Goal: Task Accomplishment & Management: Manage account settings

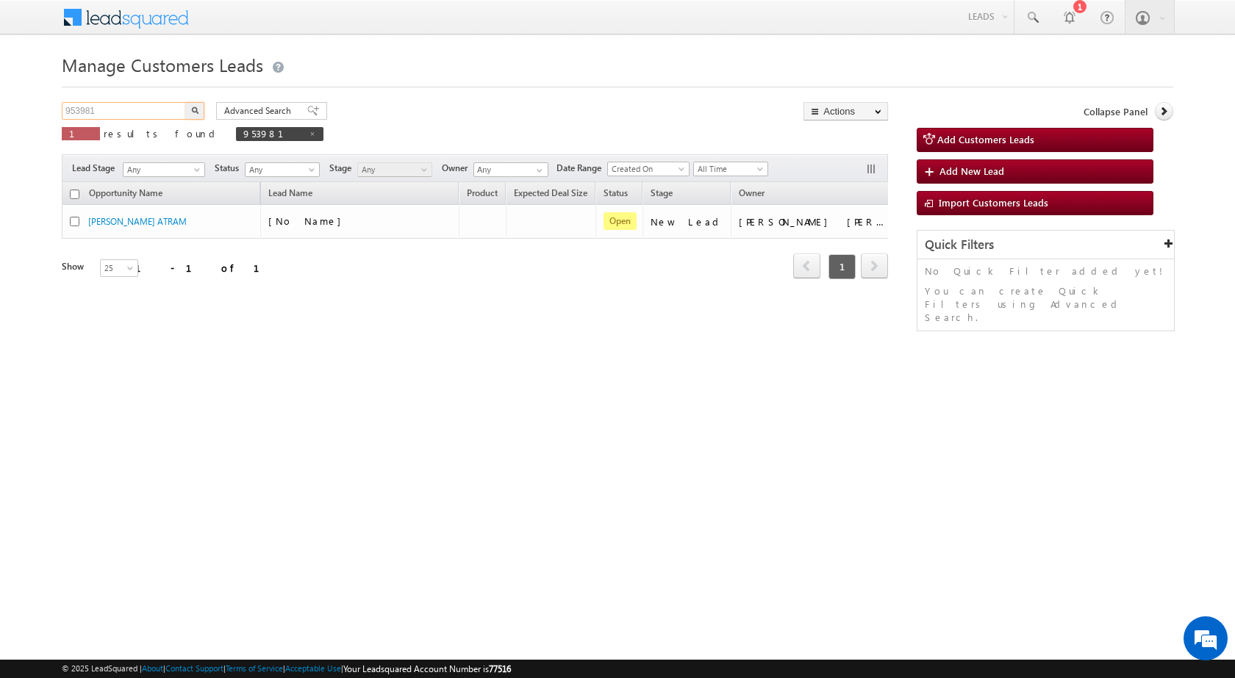
drag, startPoint x: 127, startPoint y: 118, endPoint x: 0, endPoint y: 111, distance: 127.3
click at [0, 111] on body "Menu Rubi Yadav sitar a7@ks erve." at bounding box center [617, 208] width 1235 height 417
paste input "2768"
type input "952768"
click at [187, 106] on button "button" at bounding box center [194, 111] width 19 height 18
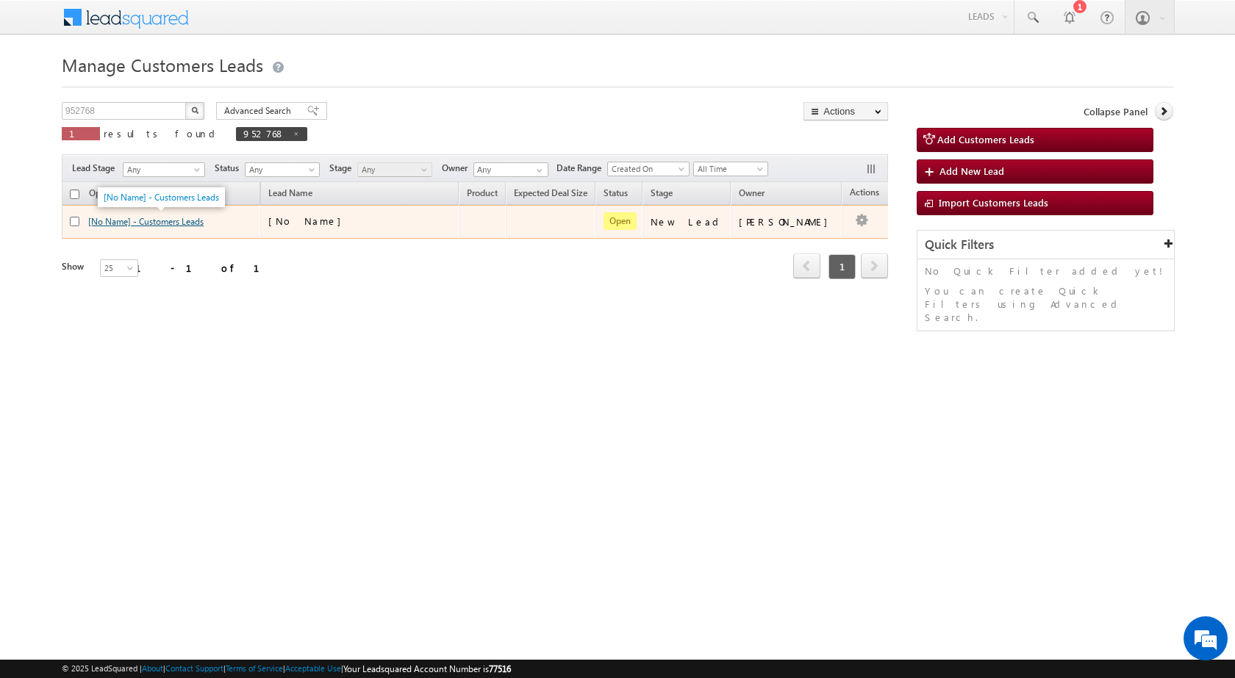
click at [143, 223] on link "[No Name] - Customers Leads" at bounding box center [145, 221] width 115 height 11
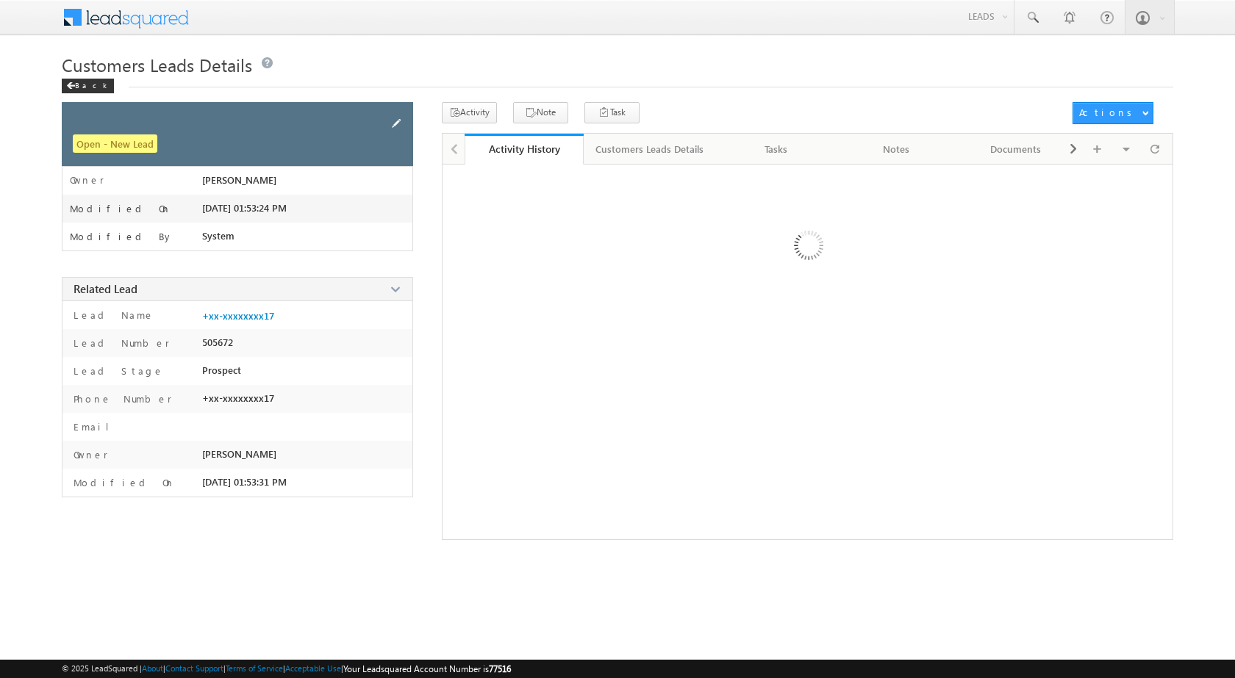
click at [390, 120] on span at bounding box center [396, 123] width 16 height 16
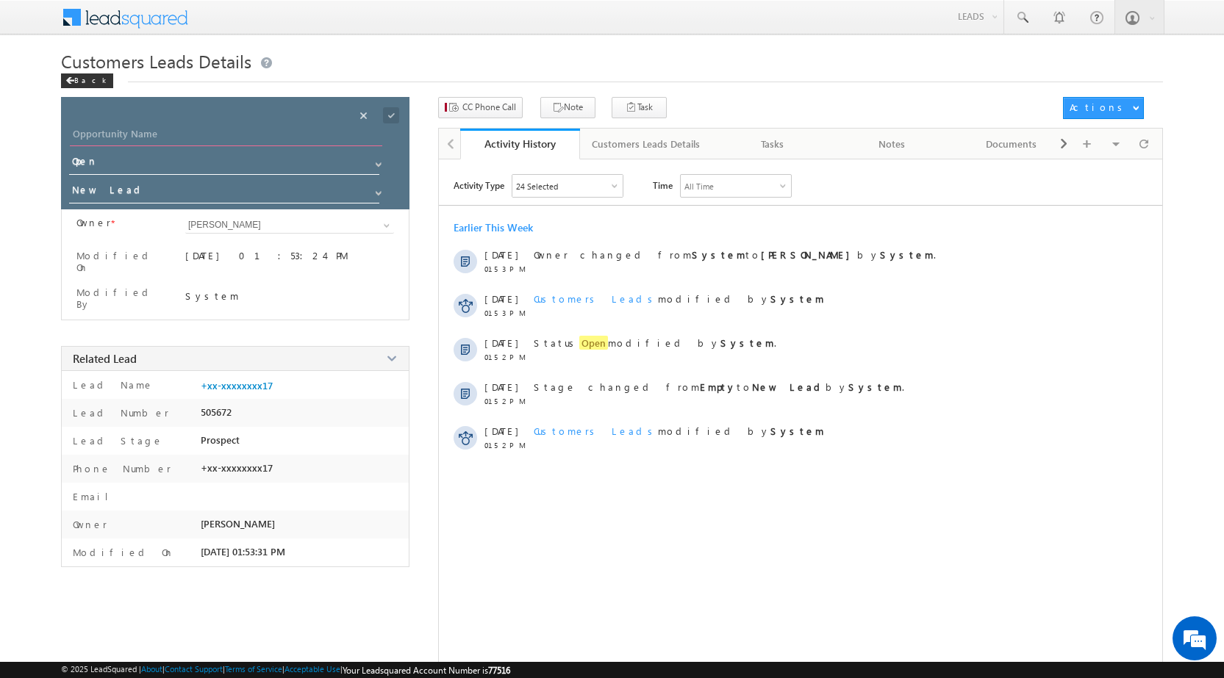
click at [323, 132] on input "Opportunity Name" at bounding box center [226, 136] width 312 height 21
paste input "[PERSON_NAME]"
type input "[PERSON_NAME]"
click at [387, 113] on span at bounding box center [391, 115] width 16 height 16
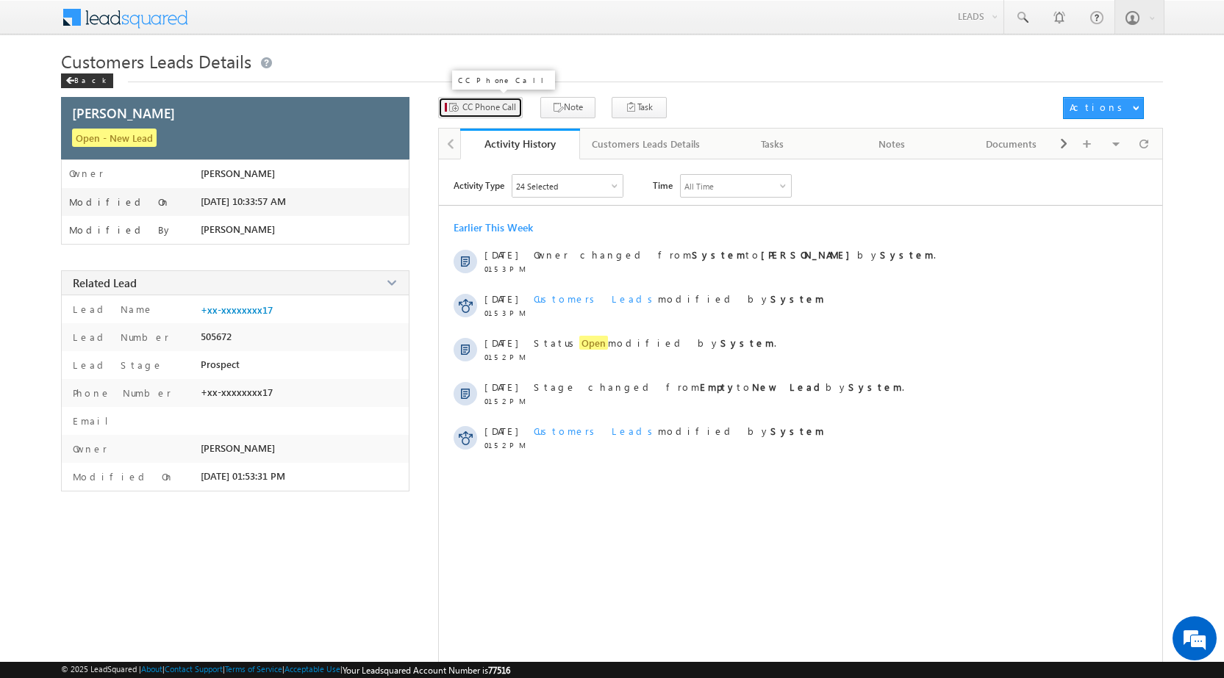
click at [484, 114] on button "CC Phone Call" at bounding box center [480, 107] width 85 height 21
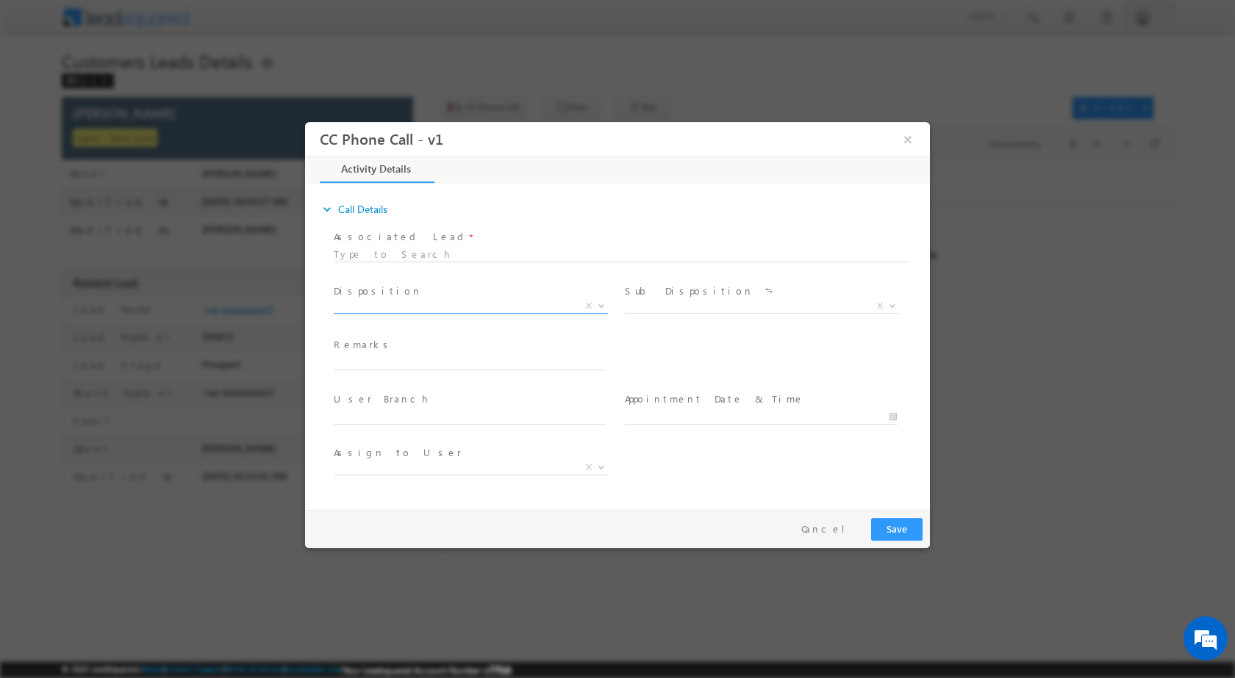
click at [598, 302] on b at bounding box center [601, 304] width 9 height 5
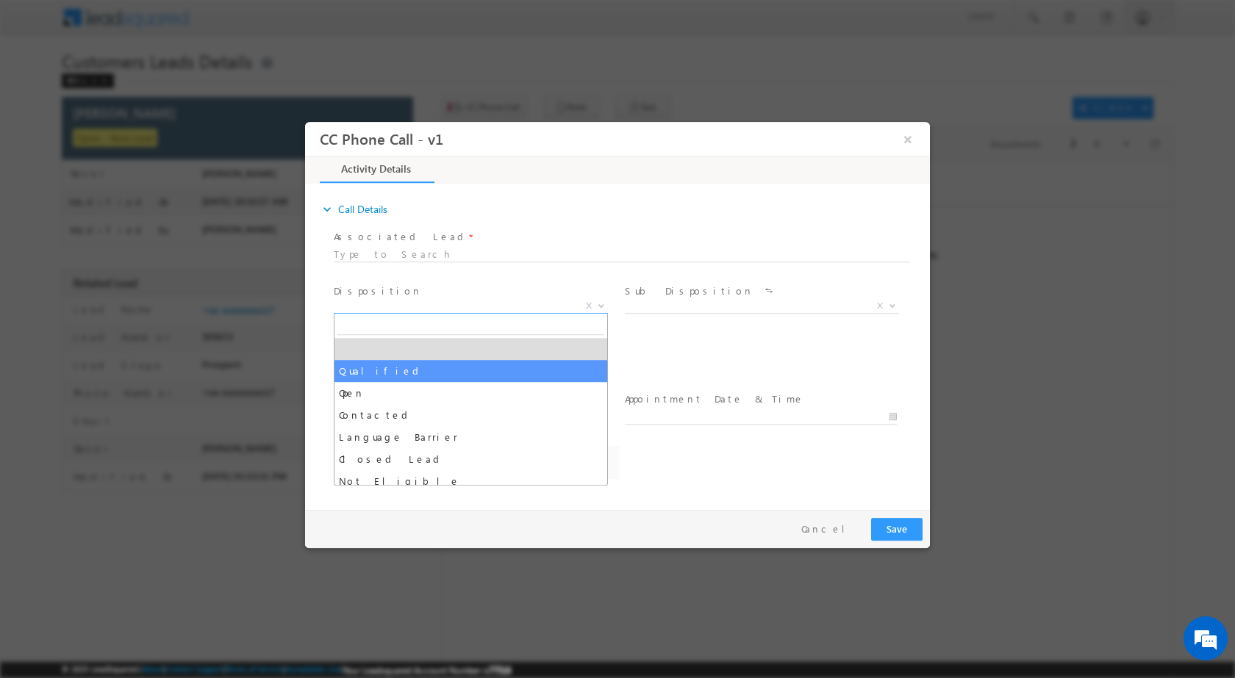
drag, startPoint x: 436, startPoint y: 380, endPoint x: 521, endPoint y: 367, distance: 86.3
select select "Open"
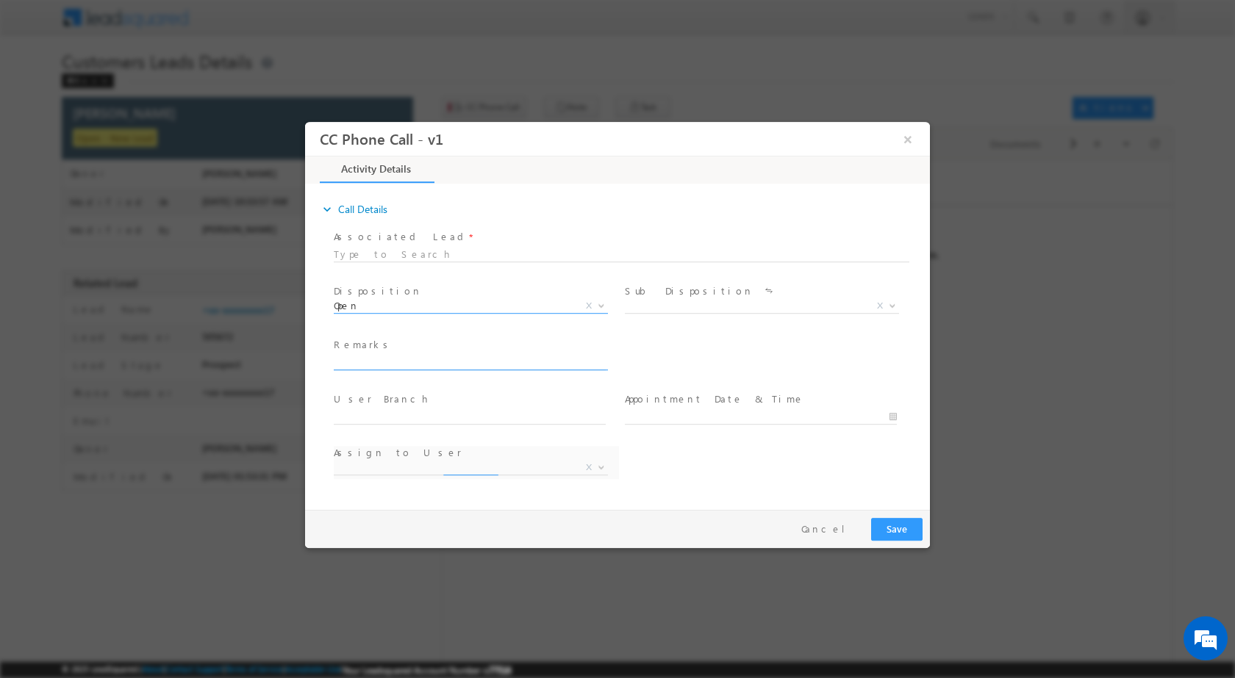
select select "[EMAIL_ADDRESS][PERSON_NAME][DOMAIN_NAME]"
click at [886, 302] on span at bounding box center [890, 304] width 15 height 19
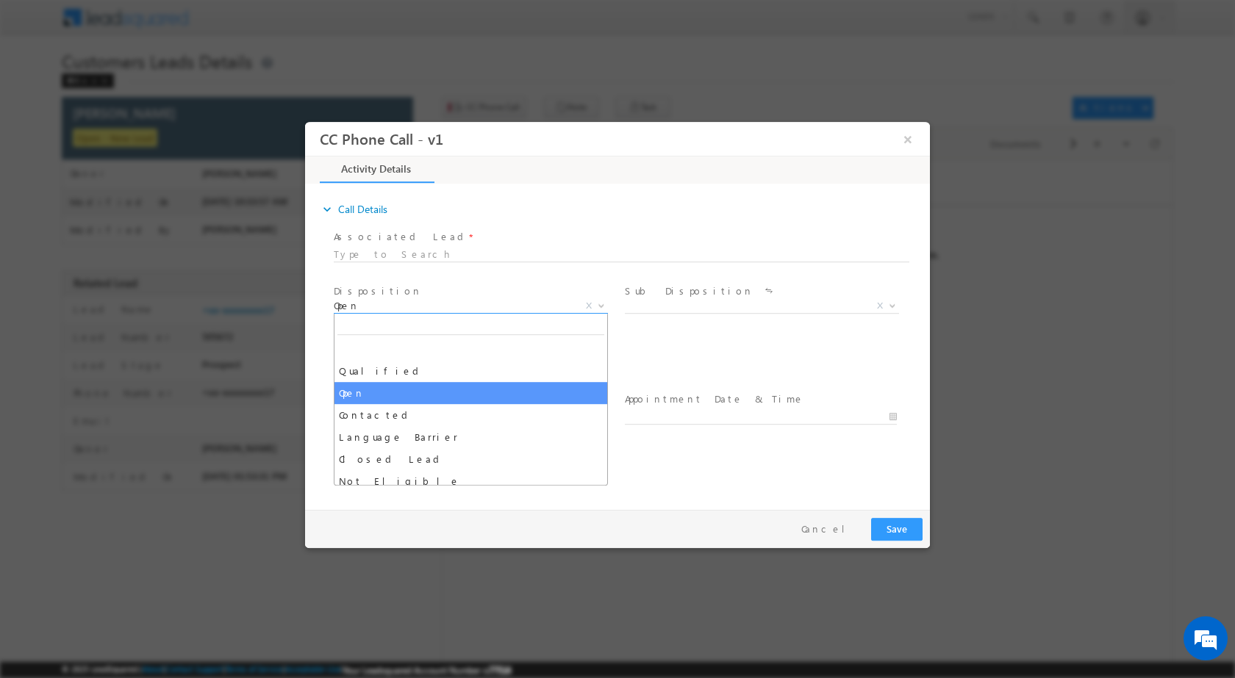
click at [594, 309] on span at bounding box center [599, 304] width 15 height 19
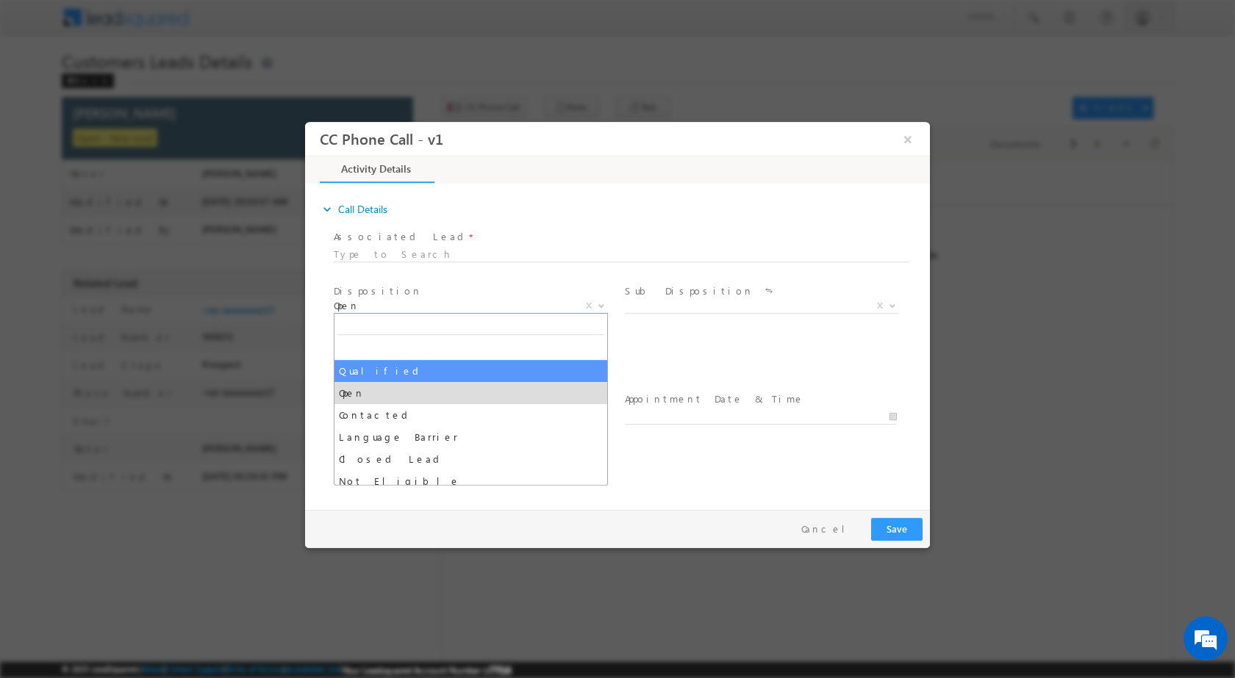
select select "Qualified"
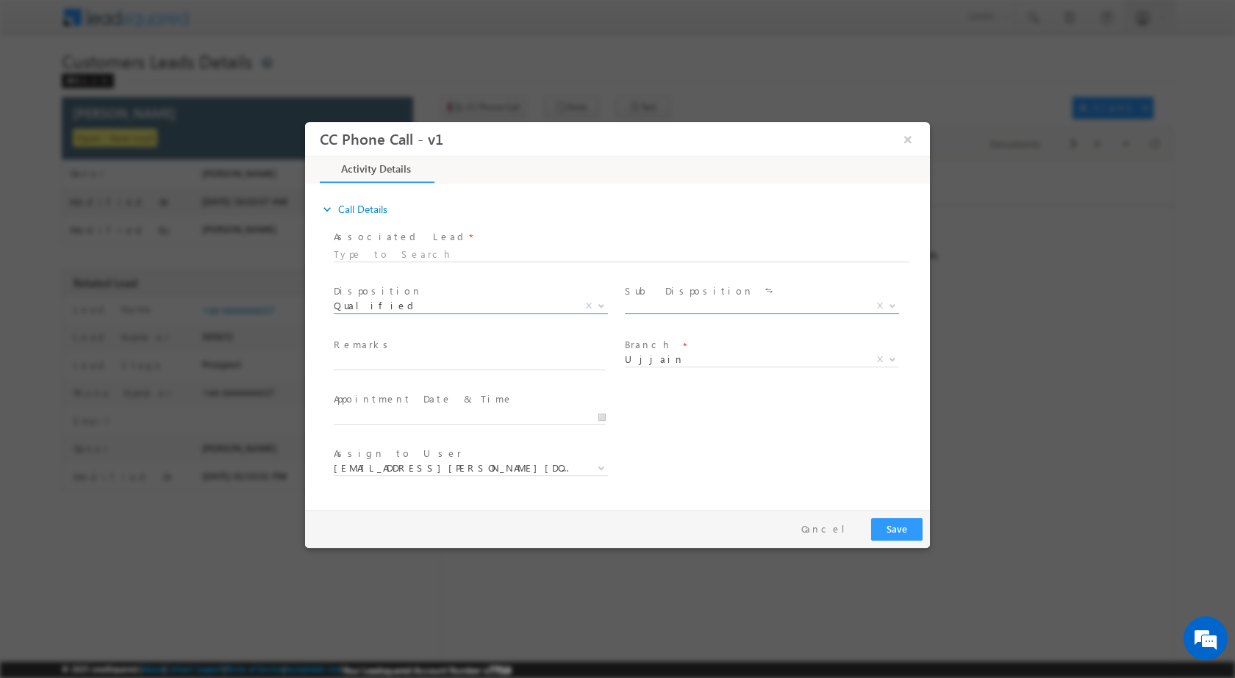
click at [886, 306] on span at bounding box center [890, 304] width 15 height 19
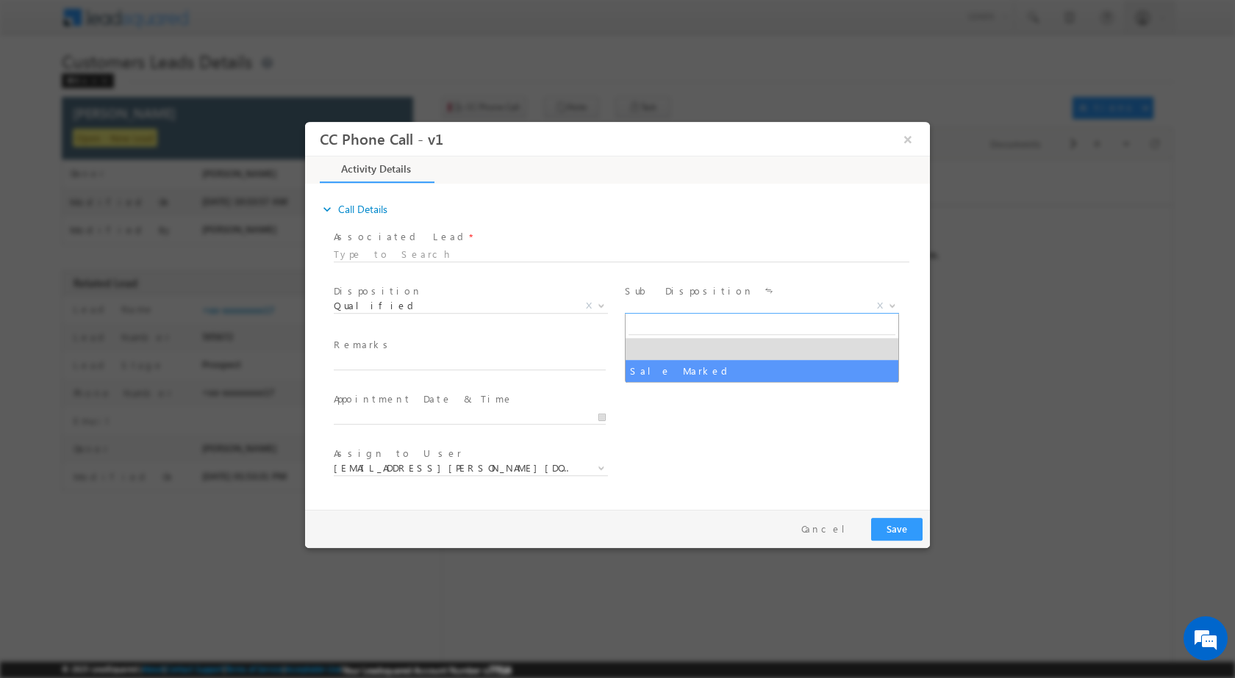
select select "Sale Marked"
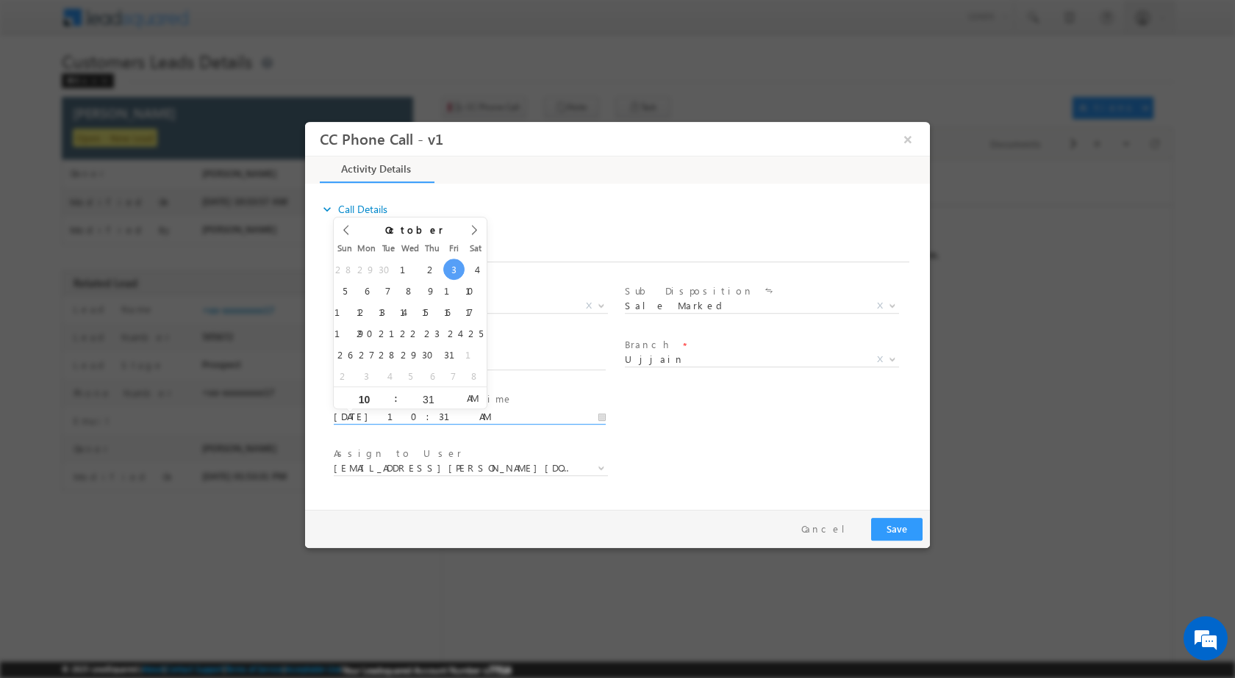
click at [601, 413] on input "[DATE] 10:31 AM" at bounding box center [470, 416] width 272 height 15
type input "[DATE] 10:31 AM"
type input "12"
type input "[DATE] 12:31 AM"
click at [414, 389] on div "31" at bounding box center [428, 398] width 61 height 22
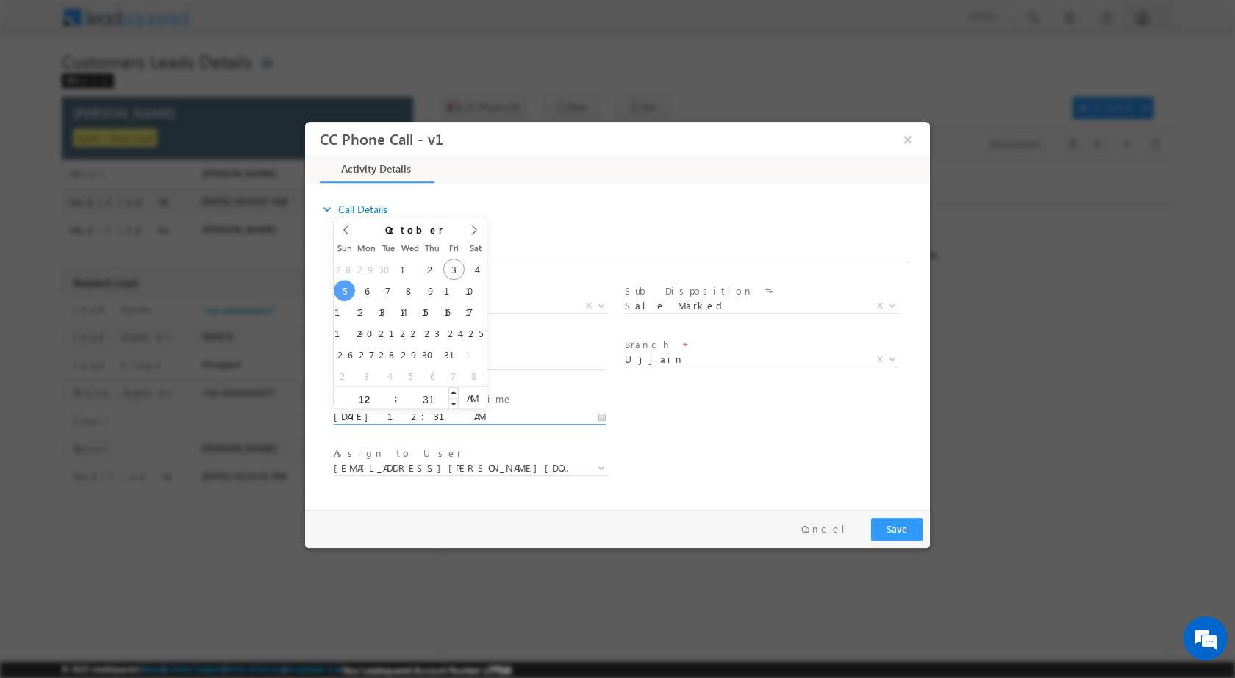
click at [419, 395] on input "31" at bounding box center [428, 399] width 61 height 10
type input "00"
type input "[DATE] 12:00 PM"
click at [476, 398] on span "PM" at bounding box center [472, 398] width 27 height 22
click at [739, 432] on div "User Branch * Appointment Date & Time * [DATE] 12:00 PM" at bounding box center [630, 415] width 599 height 54
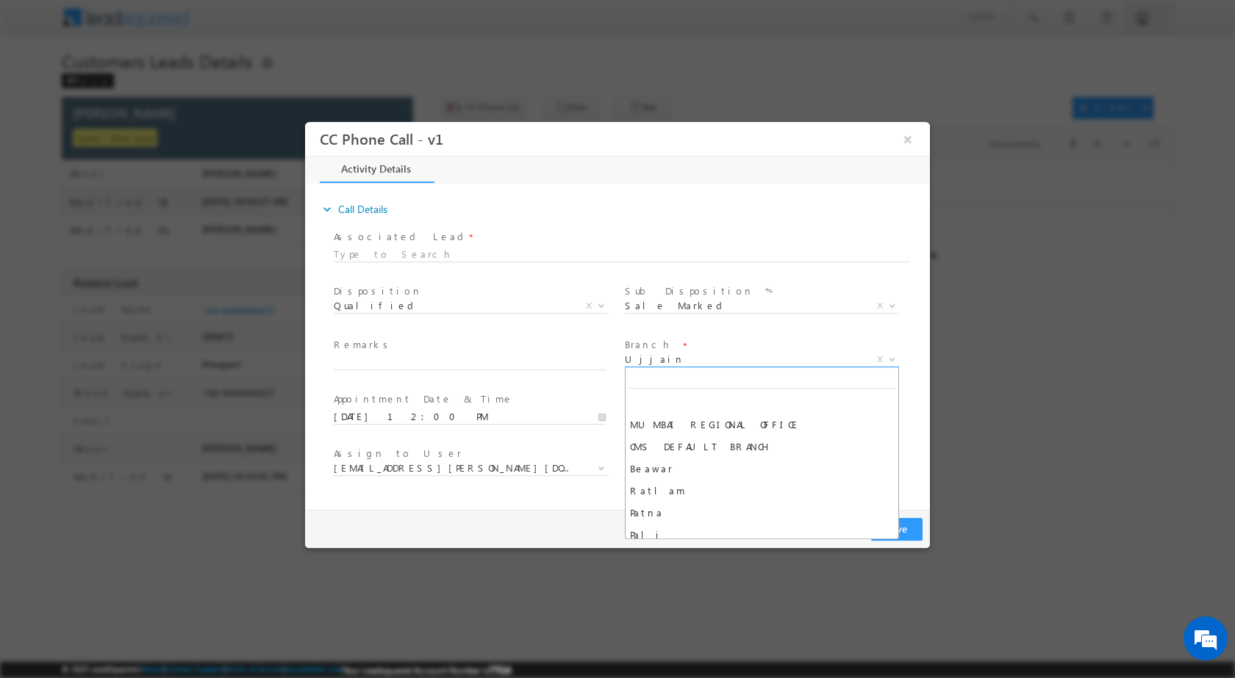
click at [893, 362] on span at bounding box center [890, 358] width 15 height 19
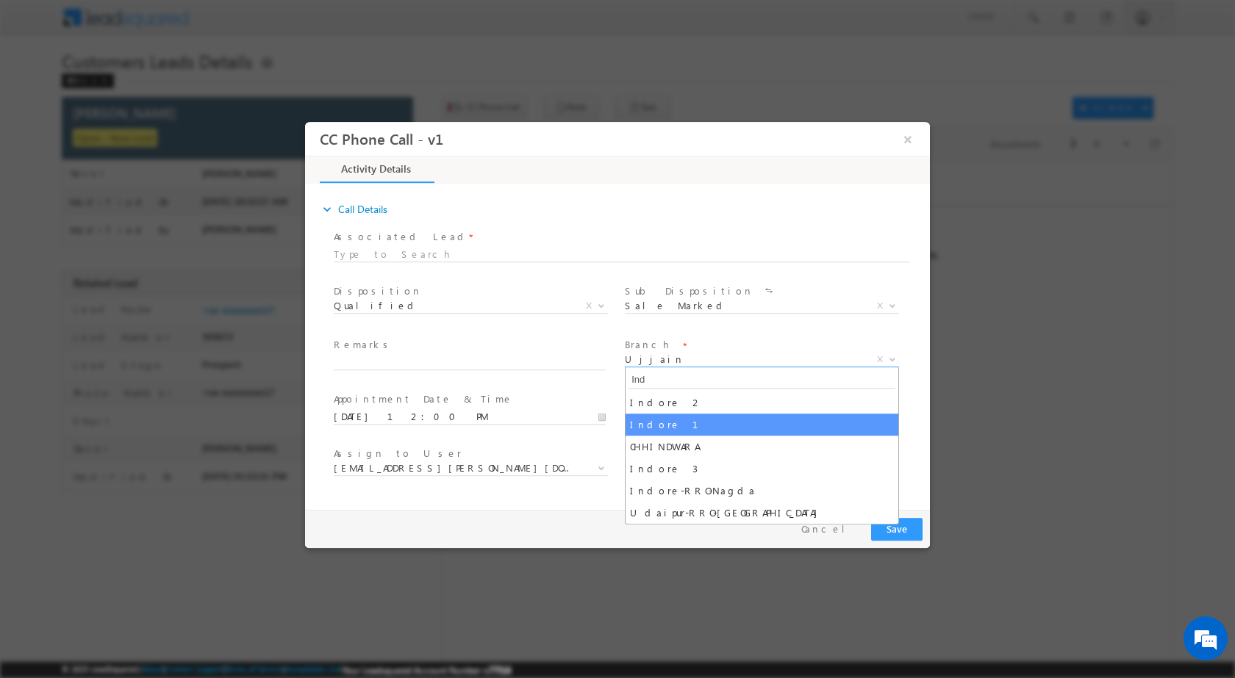
type input "Ind"
select select "Indore 1"
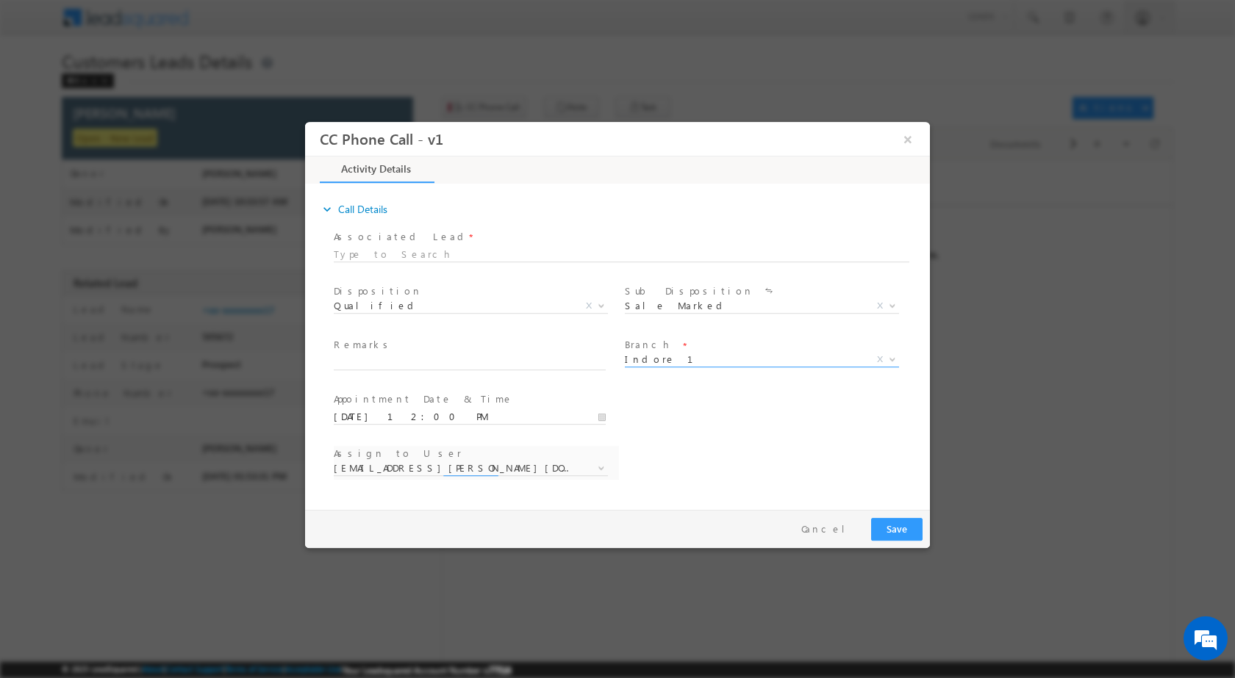
select select "[PERSON_NAME][EMAIL_ADDRESS][PERSON_NAME][DOMAIN_NAME]"
click at [596, 459] on span at bounding box center [599, 467] width 15 height 19
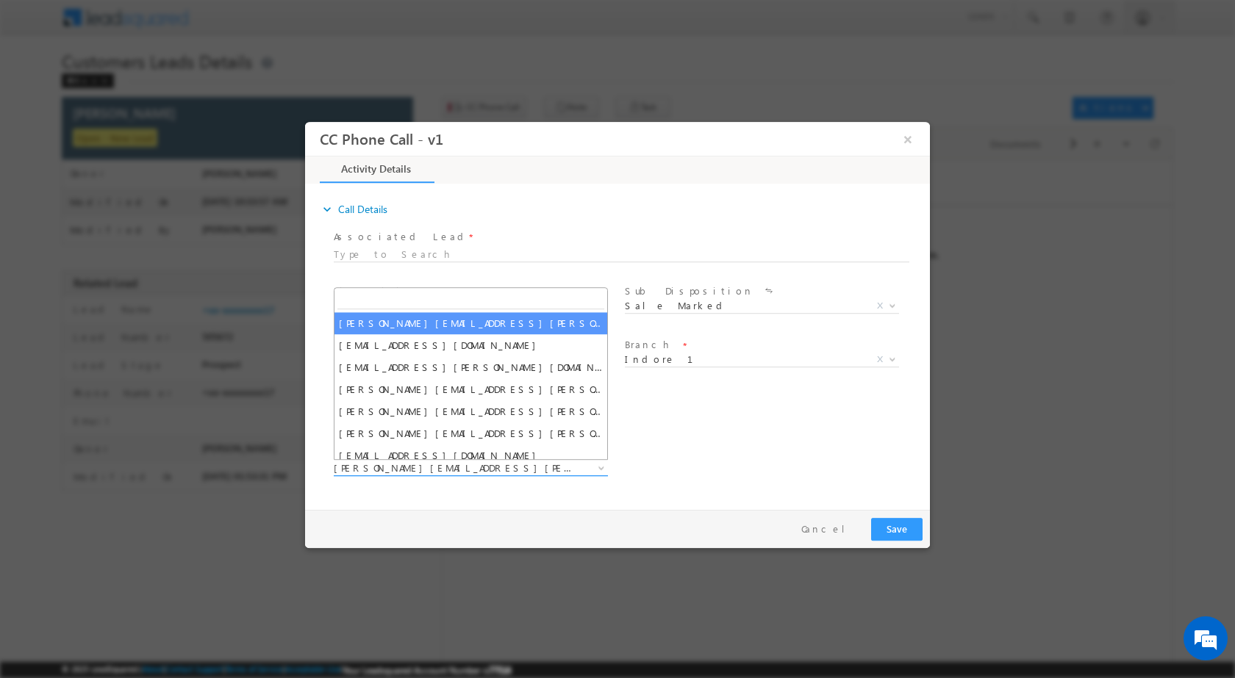
type input "[EMAIL_ADDRESS][DOMAIN_NAME]"
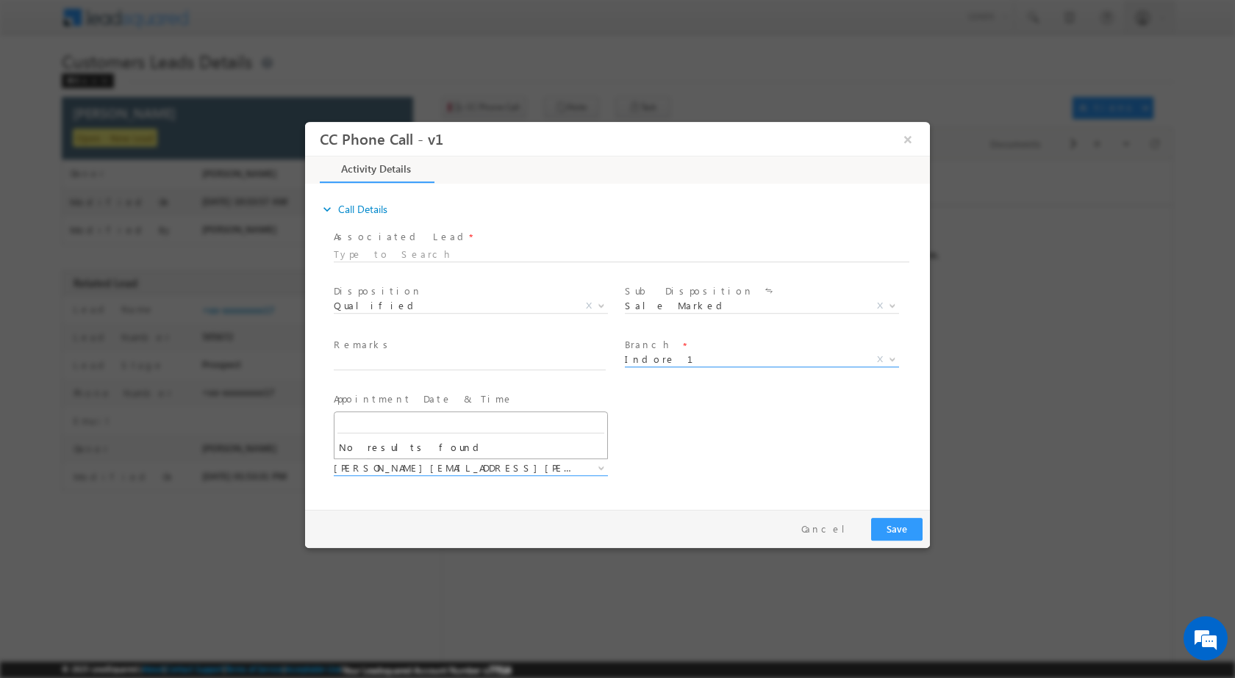
click at [887, 362] on span at bounding box center [890, 358] width 15 height 19
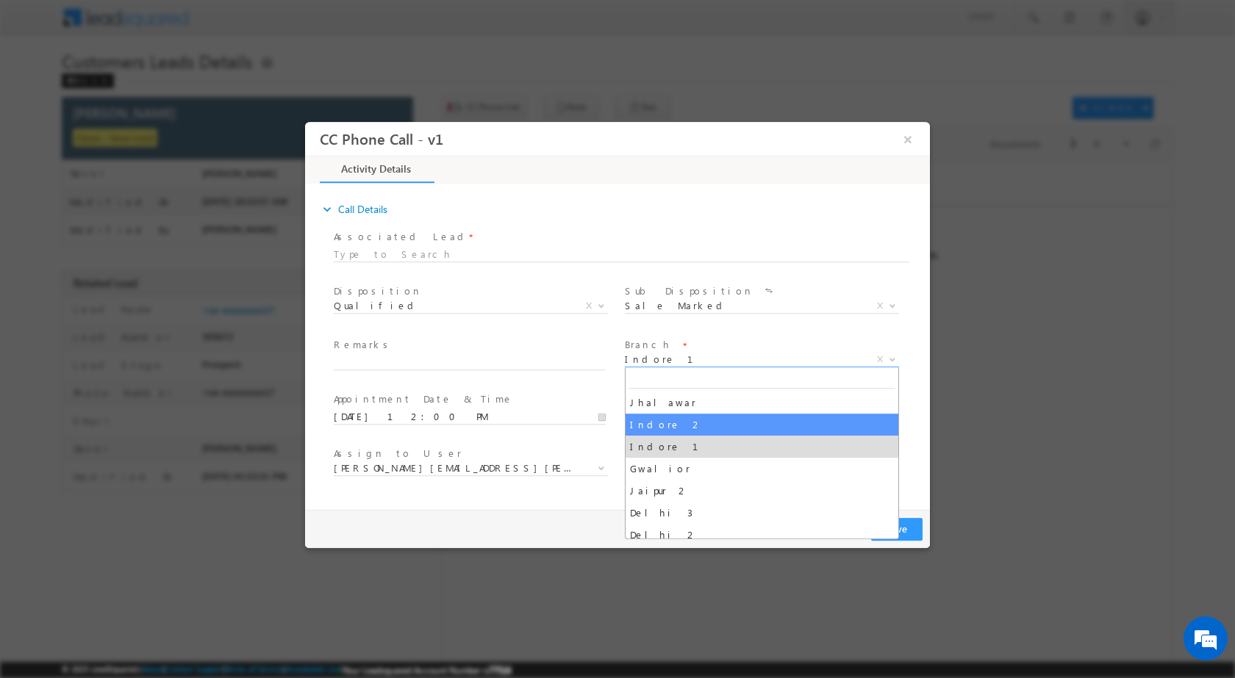
select select "Indore 2"
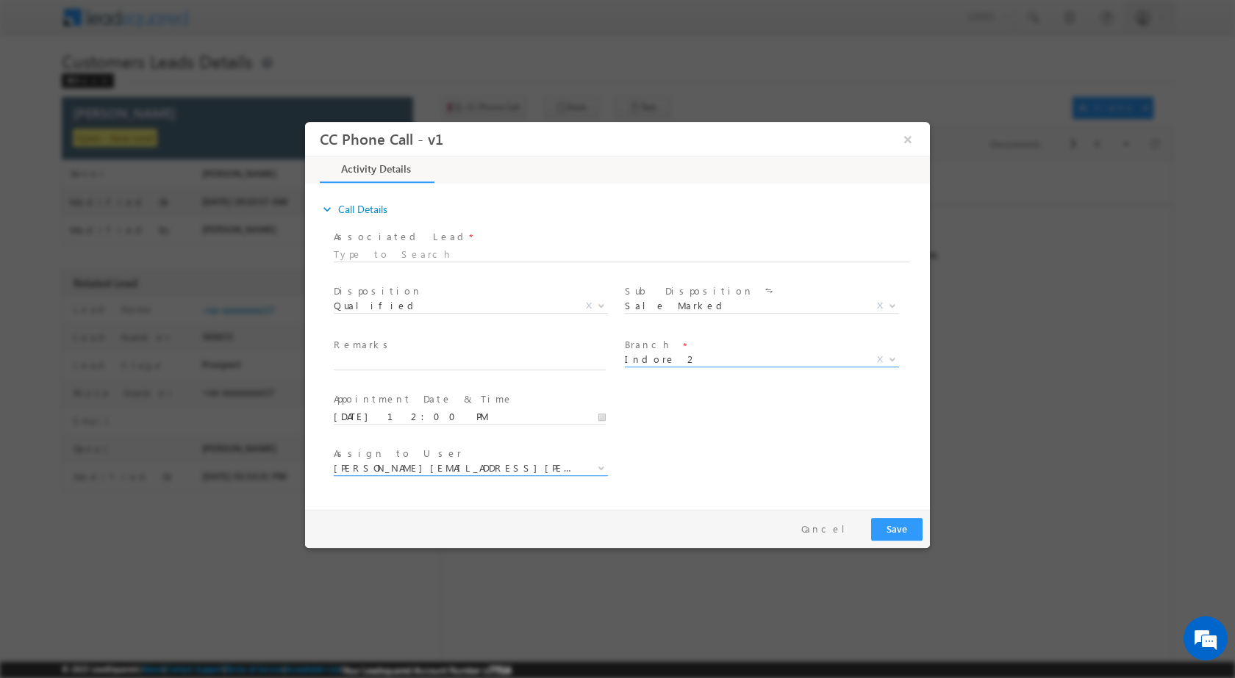
click at [584, 465] on div "Assign to User * [PERSON_NAME][EMAIL_ADDRESS][PERSON_NAME][DOMAIN_NAME] [DOMAIN…" at bounding box center [476, 469] width 291 height 54
select select "[EMAIL_ADDRESS][PERSON_NAME][DOMAIN_NAME]"
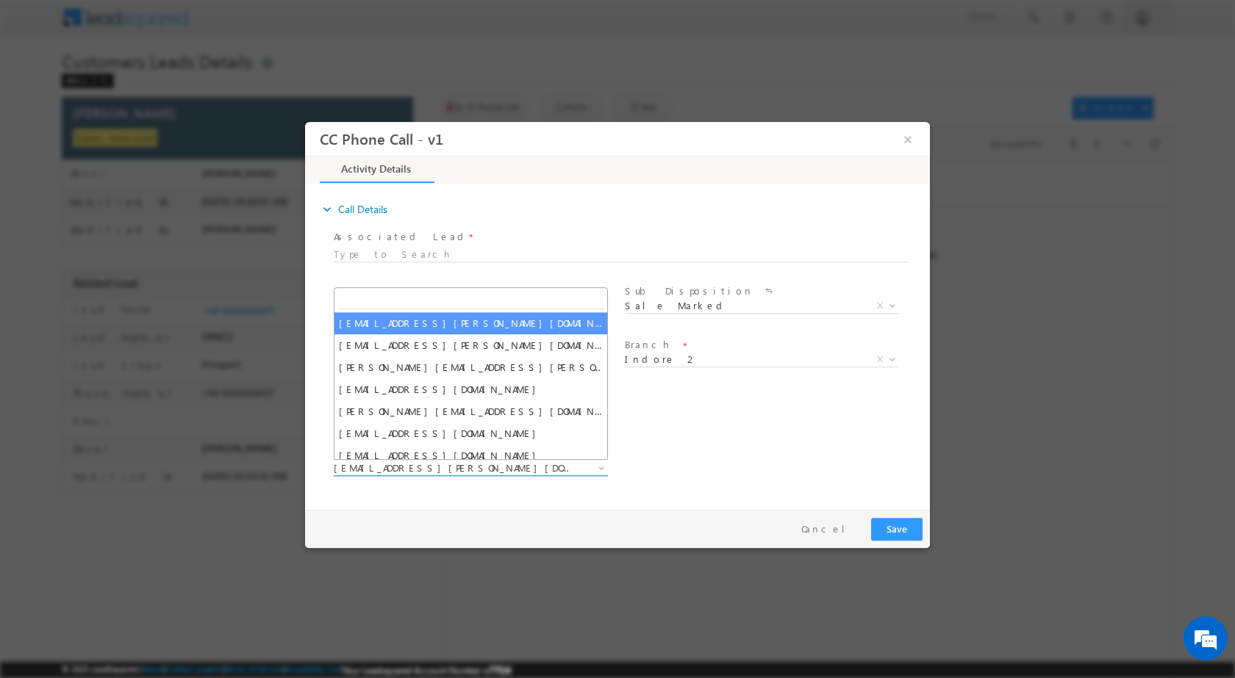
click at [597, 460] on span at bounding box center [599, 467] width 15 height 19
type input "[EMAIL_ADDRESS][DOMAIN_NAME]"
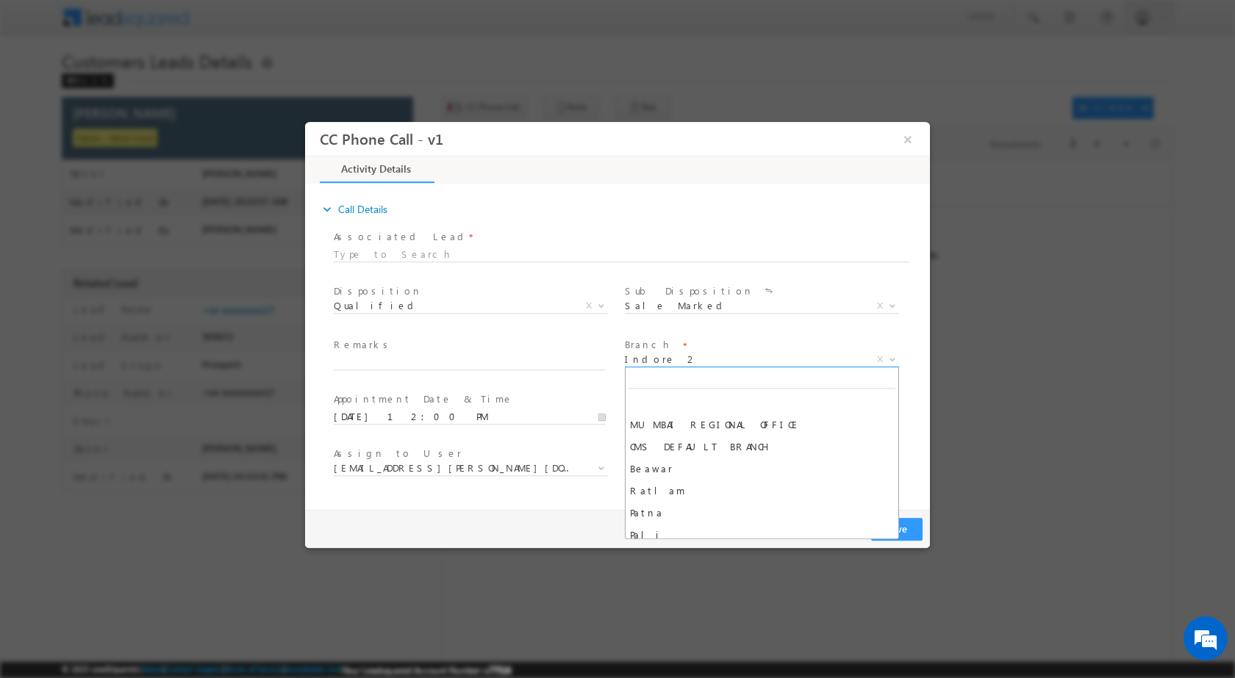
click at [887, 354] on span at bounding box center [890, 358] width 15 height 19
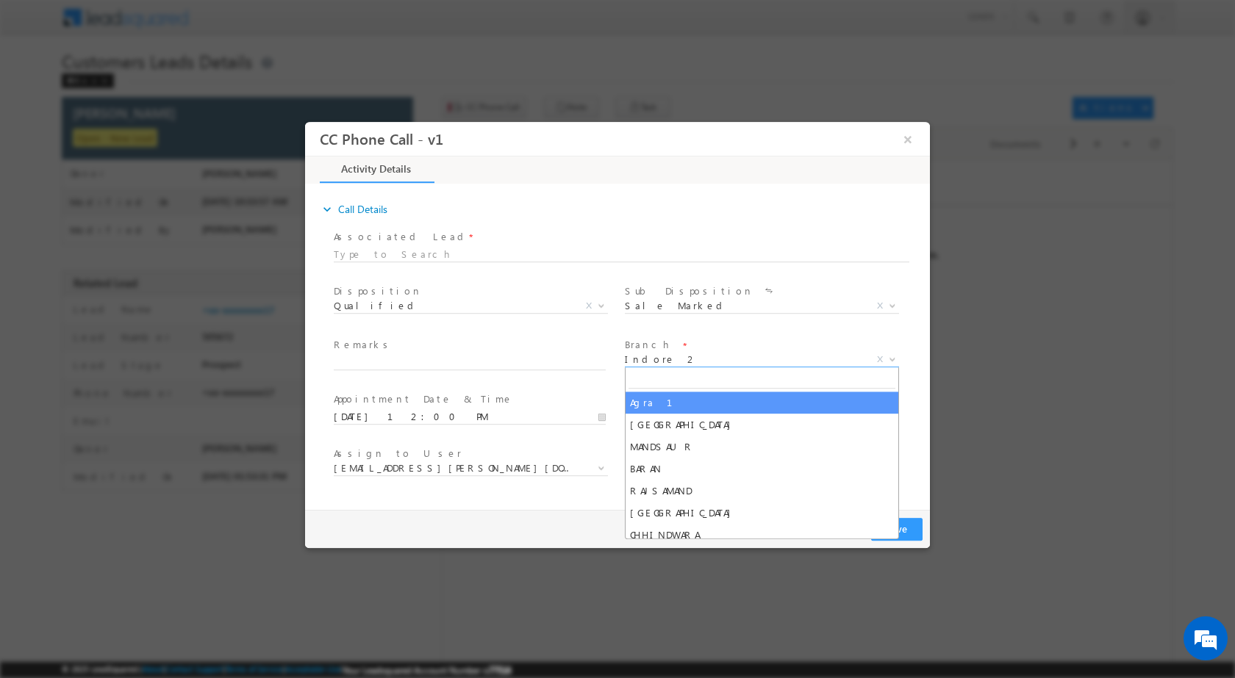
scroll to position [272, 0]
select select "Indore 1"
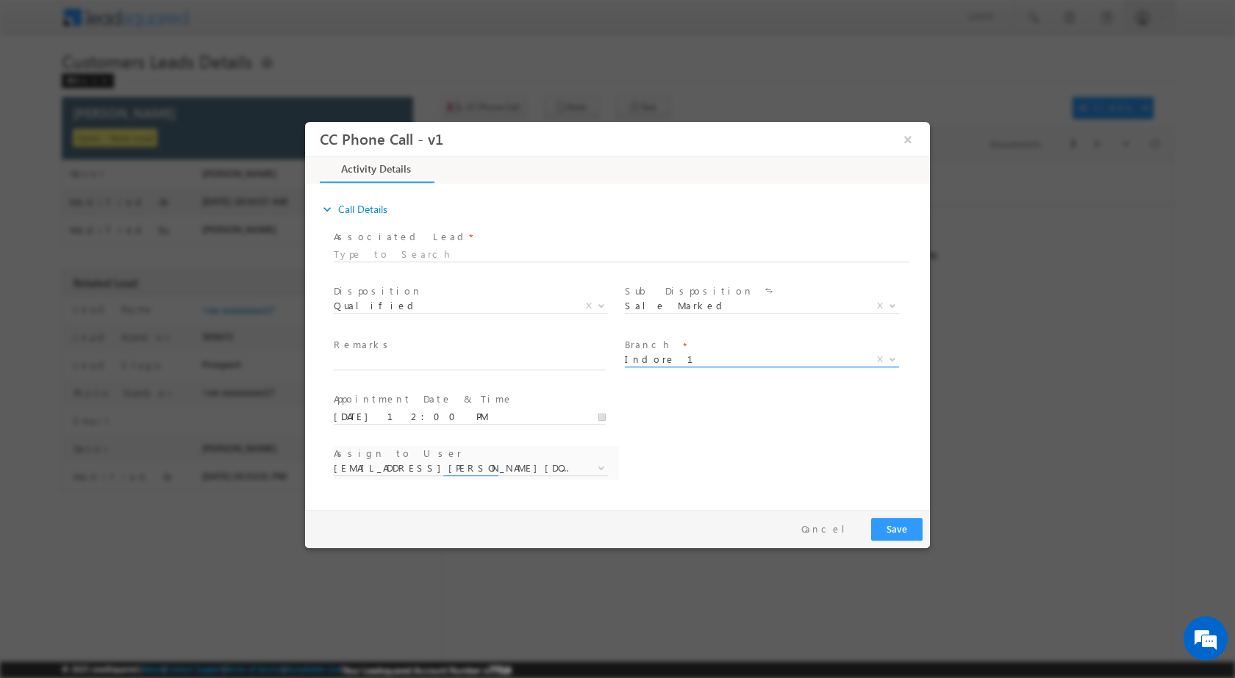
select select "[PERSON_NAME][EMAIL_ADDRESS][PERSON_NAME][DOMAIN_NAME]"
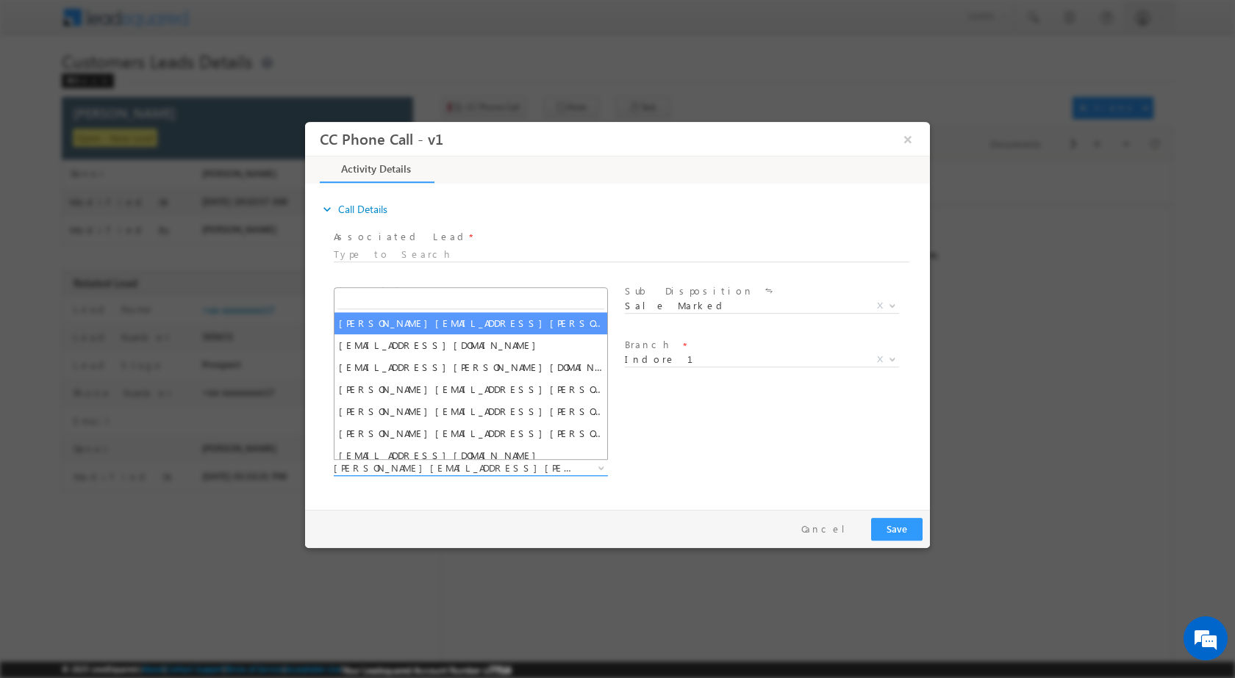
click at [594, 470] on span at bounding box center [599, 467] width 15 height 19
type input "[EMAIL_ADDRESS][DOMAIN_NAME]"
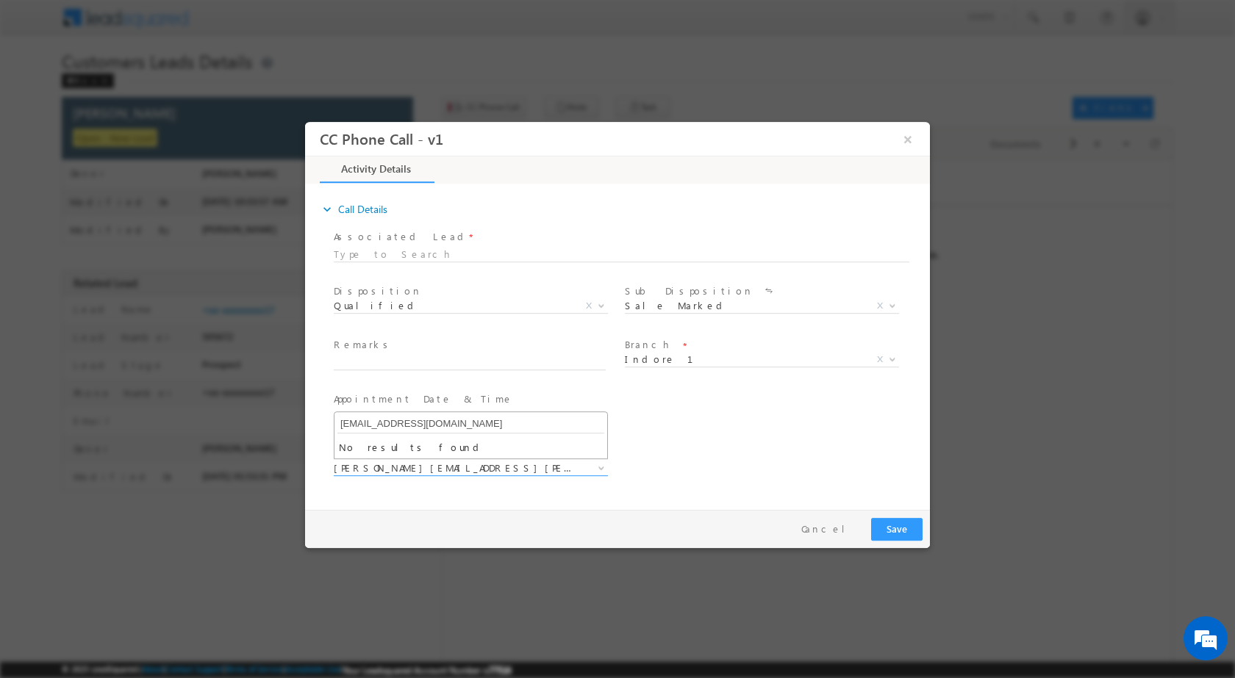
click at [438, 422] on input "[EMAIL_ADDRESS][DOMAIN_NAME]" at bounding box center [470, 424] width 267 height 18
click at [652, 453] on div "Assign to User * [PERSON_NAME][EMAIL_ADDRESS][PERSON_NAME][DOMAIN_NAME] [DOMAIN…" at bounding box center [630, 469] width 599 height 54
click at [598, 359] on input "text" at bounding box center [470, 362] width 272 height 15
paste input "03/10-Customer Name is [PERSON_NAME] Customer age is [DEMOGRAPHIC_DATA] yrs loa…"
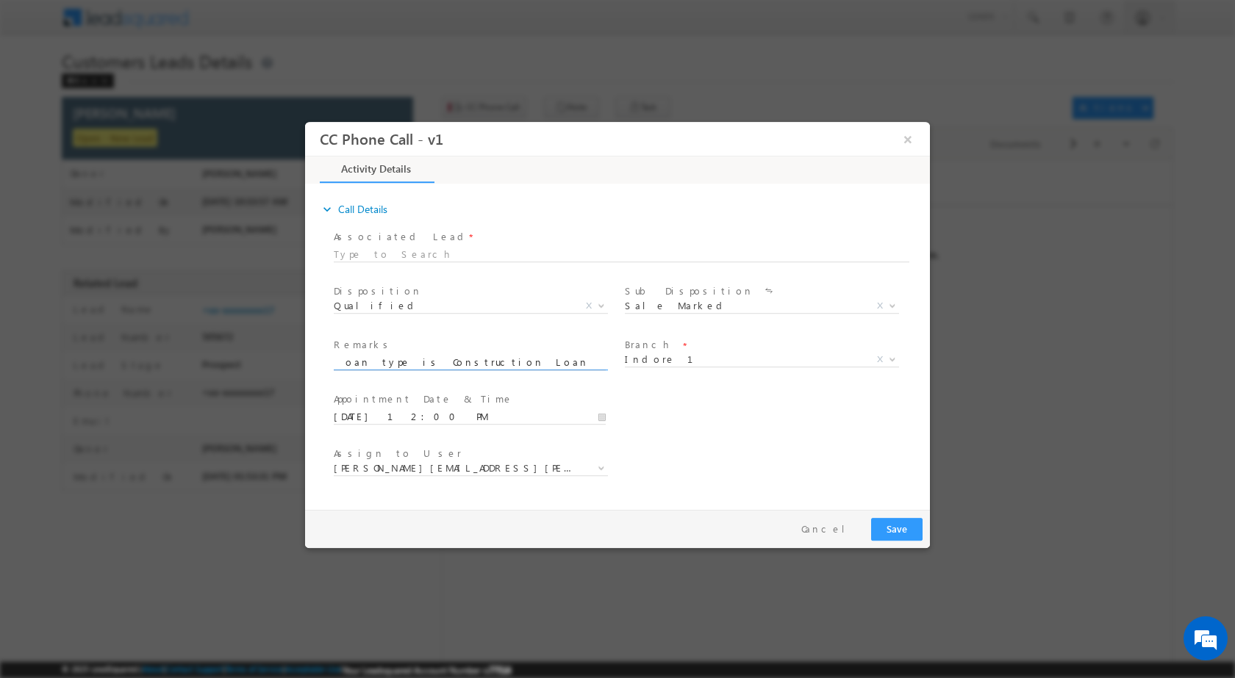
click at [574, 359] on input "03/10-Customer Name is [PERSON_NAME] Customer age is [DEMOGRAPHIC_DATA] yrs loa…" at bounding box center [470, 362] width 272 height 15
type input "03/10-Customer Name is [PERSON_NAME] Customer age is [DEMOGRAPHIC_DATA] yrs loa…"
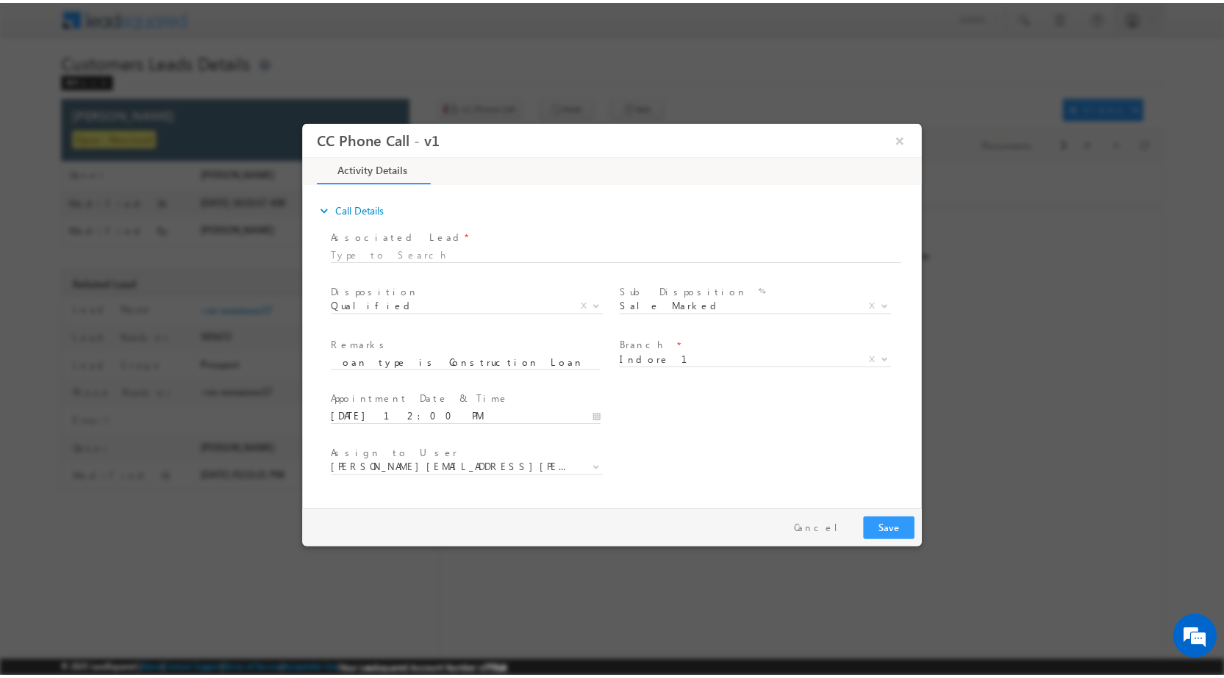
scroll to position [0, 0]
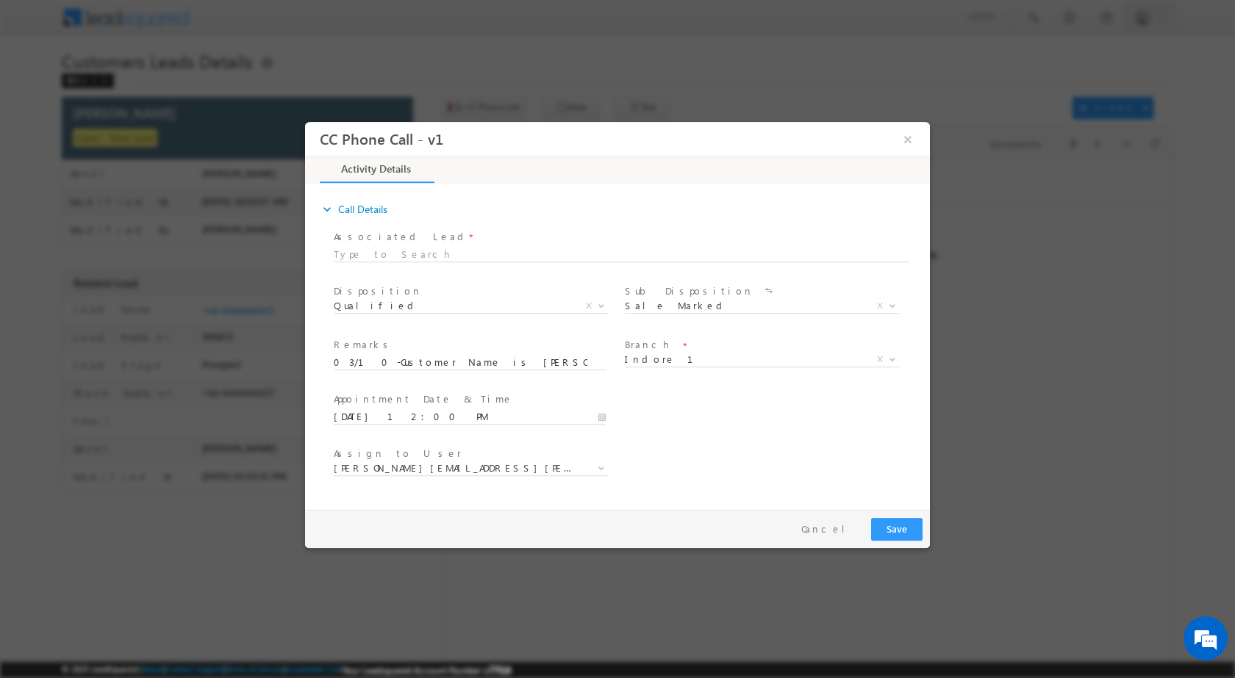
drag, startPoint x: 571, startPoint y: 359, endPoint x: 744, endPoint y: 431, distance: 187.4
click at [744, 431] on div "User Branch * Appointment Date & Time * [DATE] 12:00 PM" at bounding box center [630, 415] width 599 height 54
click at [895, 522] on button "Save" at bounding box center [896, 528] width 51 height 23
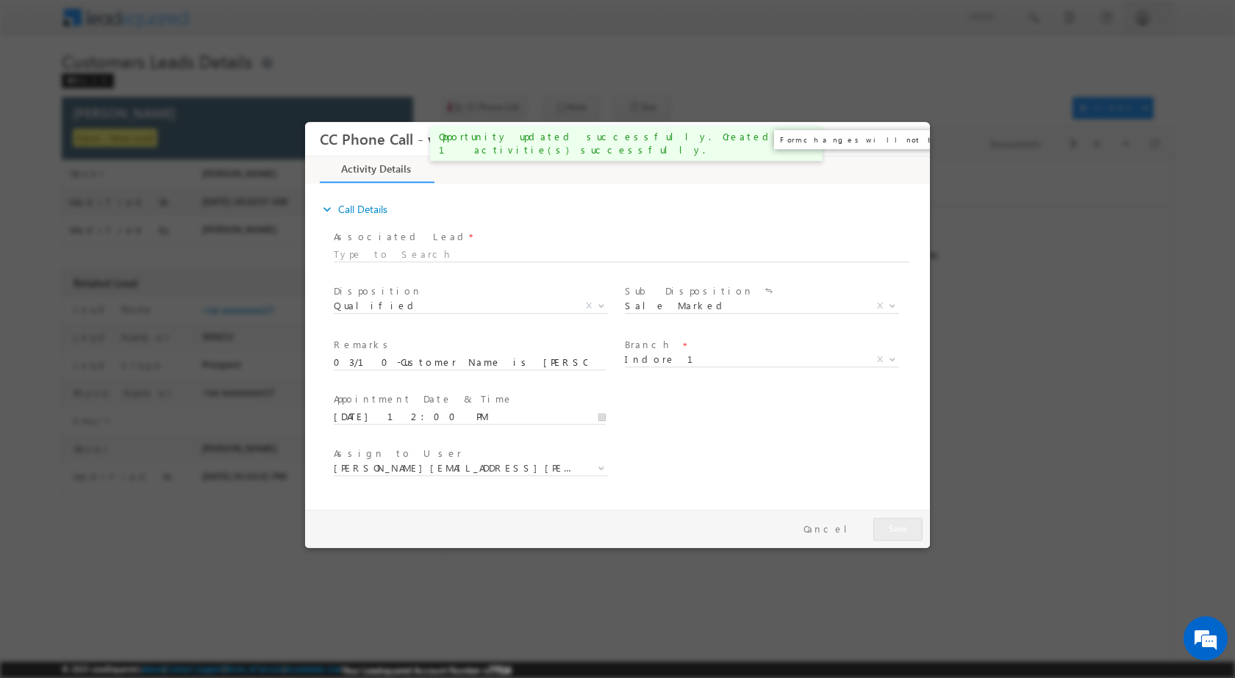
click at [916, 134] on button "×" at bounding box center [907, 138] width 25 height 27
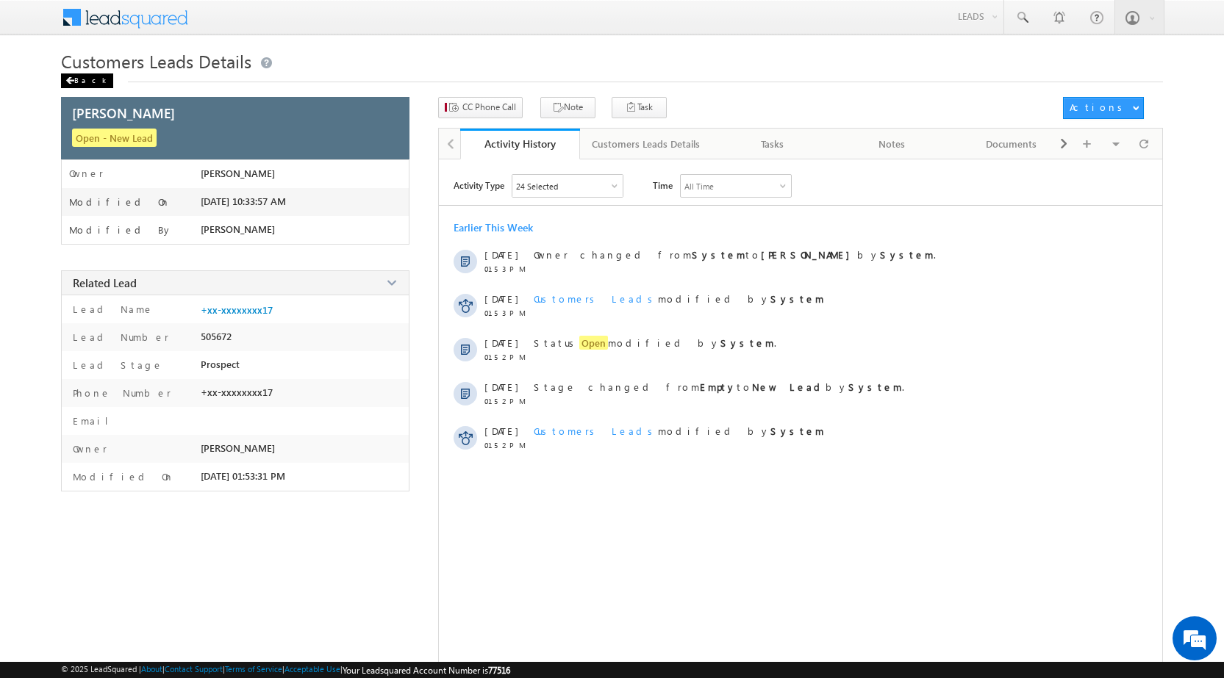
click at [79, 82] on div "Back" at bounding box center [87, 80] width 52 height 15
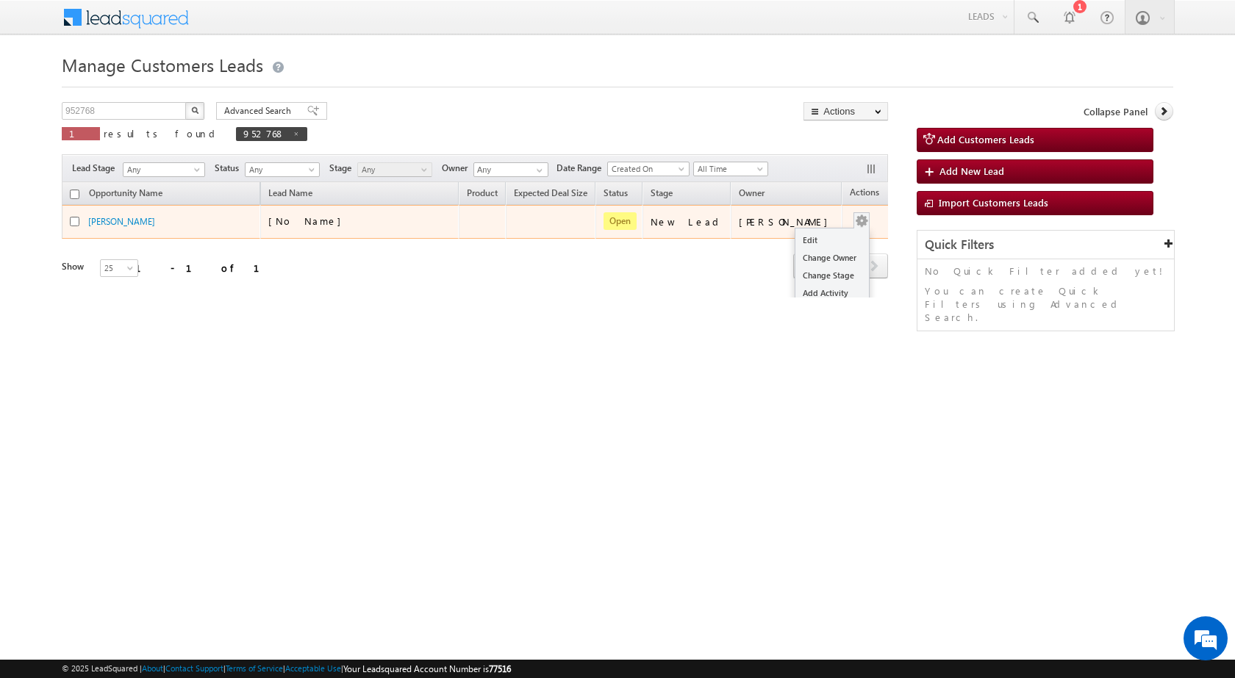
click at [850, 220] on div "Edit Change Owner Change Stage Add Activity Add Task Delete" at bounding box center [862, 221] width 24 height 19
click at [808, 233] on td "[PERSON_NAME]" at bounding box center [786, 222] width 111 height 34
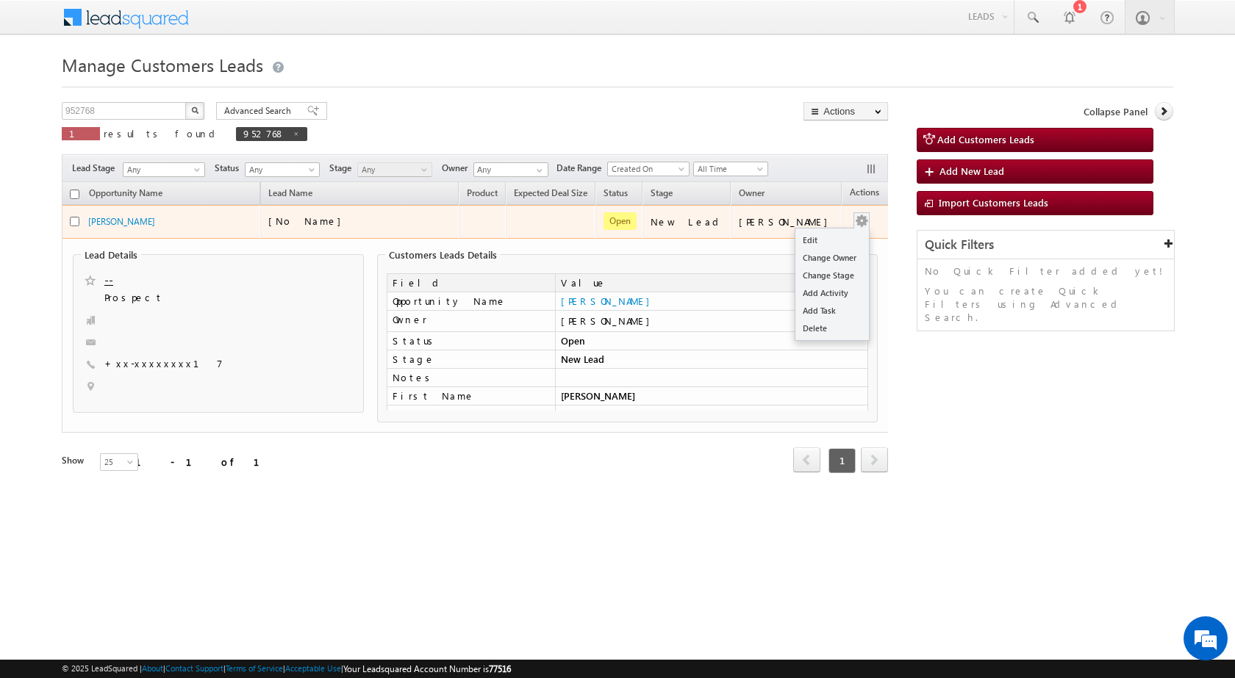
click at [854, 223] on button "button" at bounding box center [861, 221] width 15 height 15
click at [822, 233] on td "[PERSON_NAME]" at bounding box center [786, 222] width 111 height 34
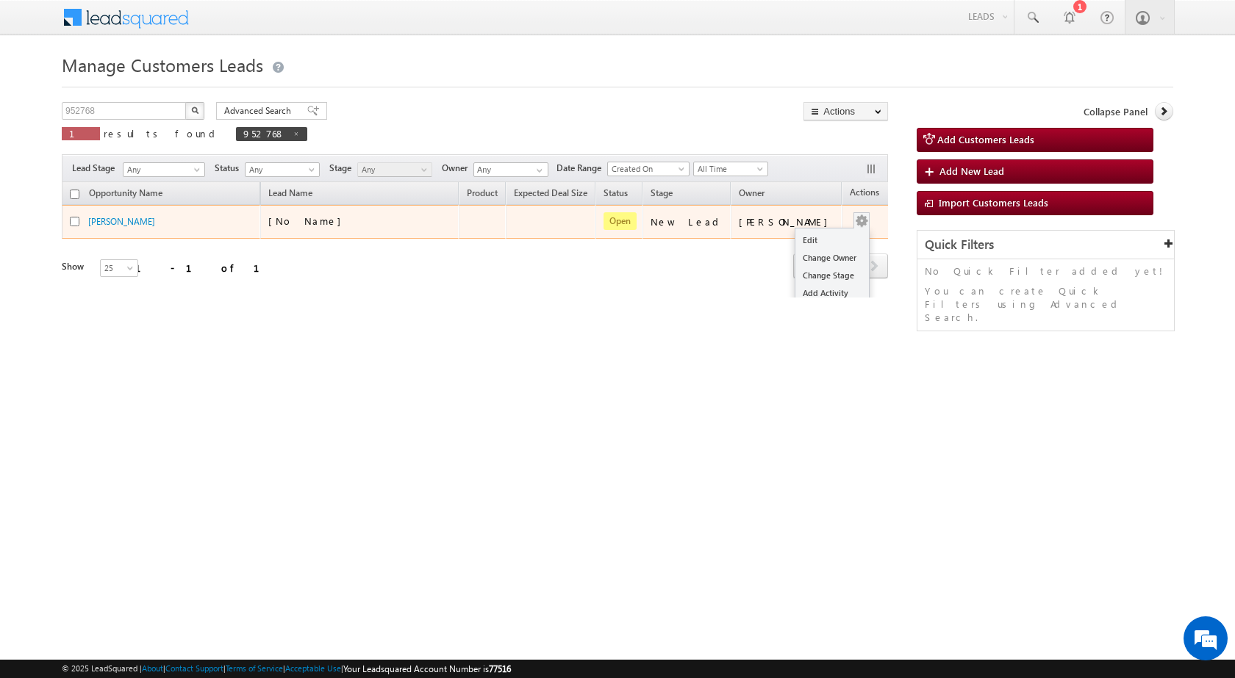
click at [854, 220] on button "button" at bounding box center [861, 221] width 15 height 15
click at [795, 240] on link "Edit" at bounding box center [831, 241] width 73 height 18
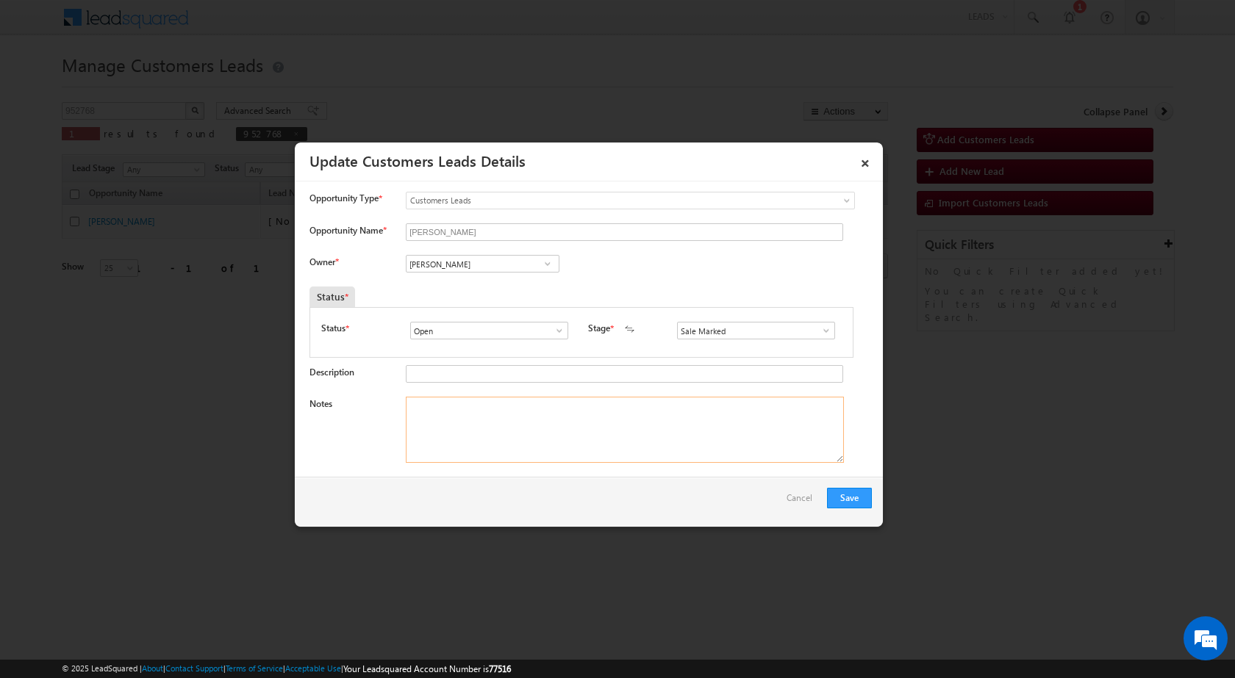
click at [472, 448] on textarea "Notes" at bounding box center [625, 430] width 438 height 66
paste textarea "03/10-Customer Name is PANKAJ SABLOK Customer age is 50 yrs loan type is Constr…"
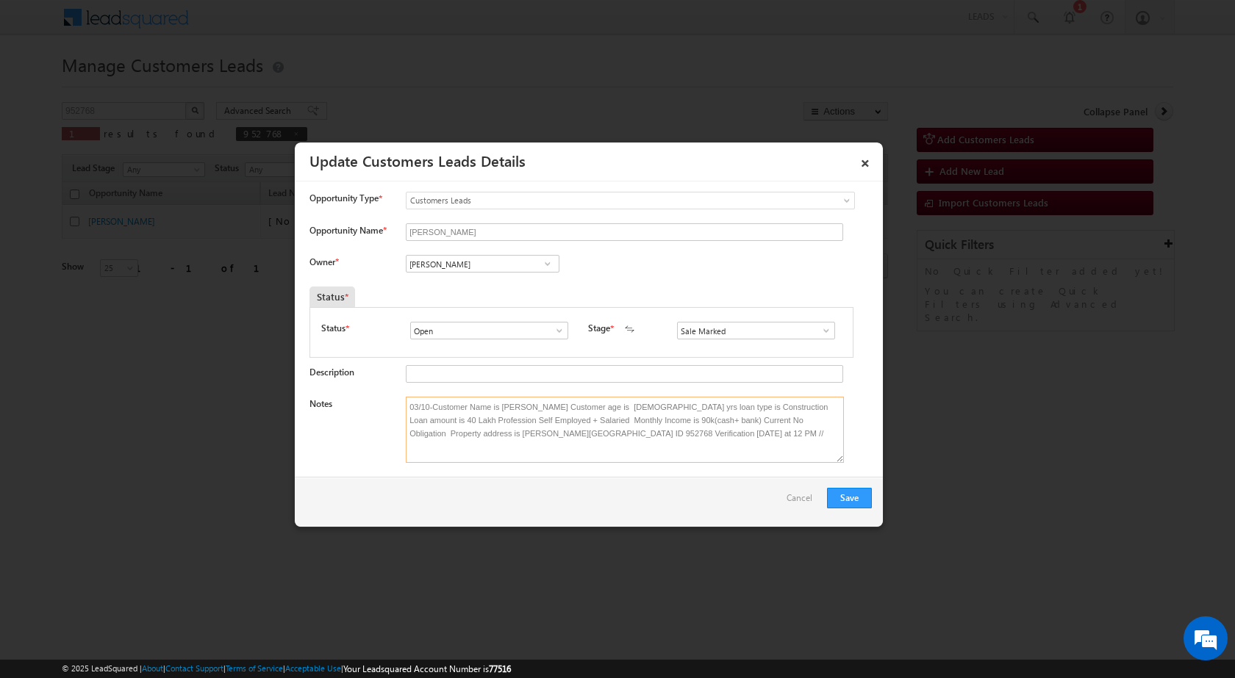
type textarea "03/10-Customer Name is PANKAJ SABLOK Customer age is 50 yrs loan type is Constr…"
click at [545, 263] on span at bounding box center [547, 264] width 15 height 12
paste input "[EMAIL_ADDRESS][DOMAIN_NAME]"
click at [474, 289] on span "[EMAIL_ADDRESS][DOMAIN_NAME]" at bounding box center [478, 292] width 132 height 11
type input "Banveer Singh"
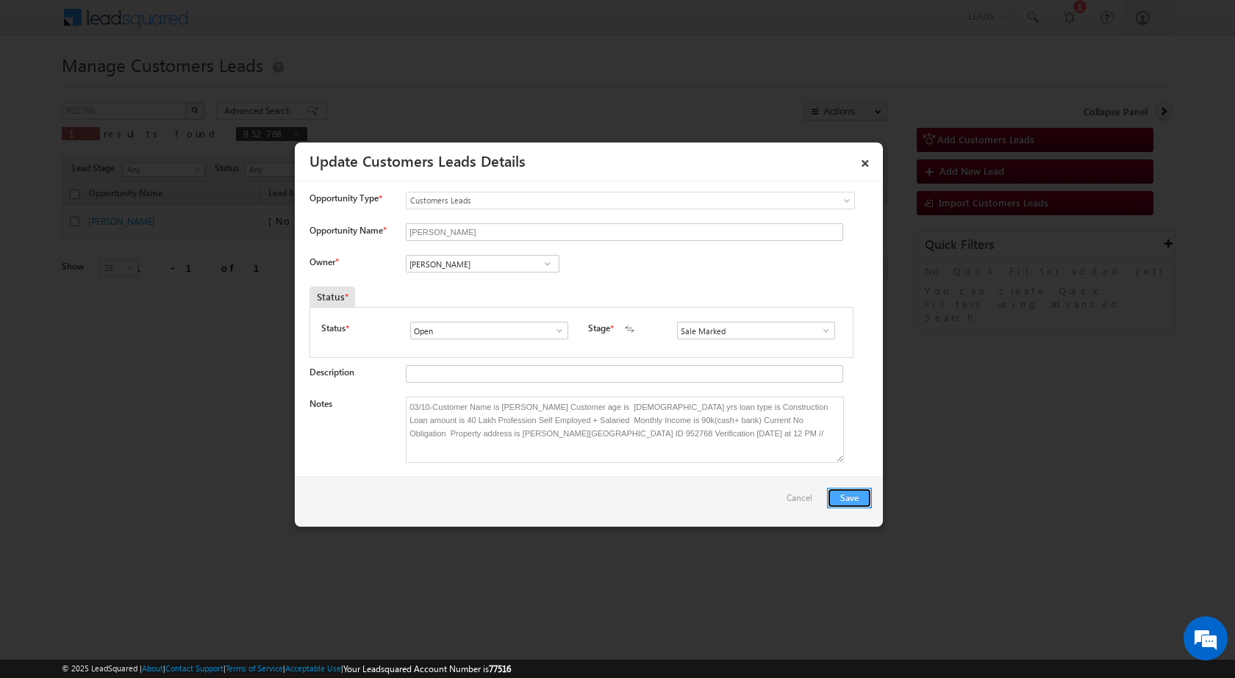
click at [850, 489] on button "Save" at bounding box center [849, 498] width 45 height 21
